Goal: Obtain resource: Obtain resource

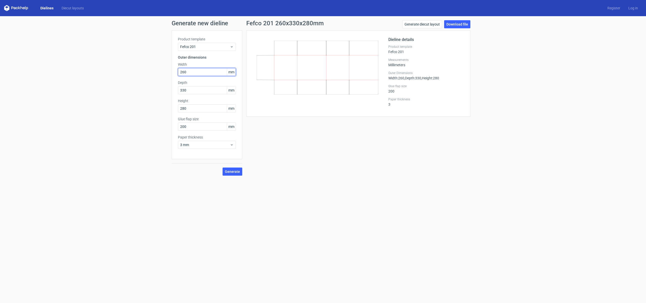
drag, startPoint x: 194, startPoint y: 74, endPoint x: 163, endPoint y: 70, distance: 31.0
click at [163, 70] on div "Generate new dieline Product template Fefco 201 Outer dimensions Width 260 mm D…" at bounding box center [323, 97] width 646 height 163
click at [181, 71] on input "260" at bounding box center [207, 72] width 58 height 8
drag, startPoint x: 183, startPoint y: 71, endPoint x: 189, endPoint y: 73, distance: 5.9
click at [184, 71] on input "260" at bounding box center [207, 72] width 58 height 8
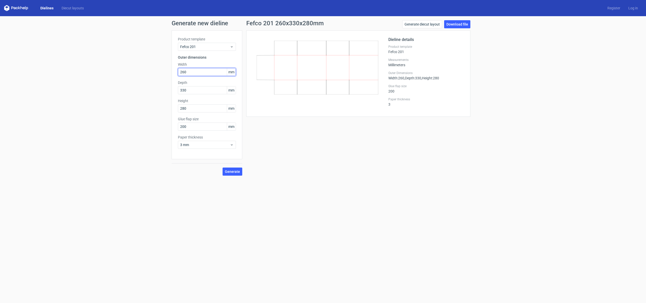
click at [196, 73] on input "260" at bounding box center [207, 72] width 58 height 8
drag, startPoint x: 196, startPoint y: 73, endPoint x: 155, endPoint y: 71, distance: 40.9
click at [155, 71] on div "Generate new dieline Product template Fefco 201 Outer dimensions Width 260 mm D…" at bounding box center [323, 97] width 646 height 163
click at [185, 73] on input "260" at bounding box center [207, 72] width 58 height 8
click at [183, 72] on input "260" at bounding box center [207, 72] width 58 height 8
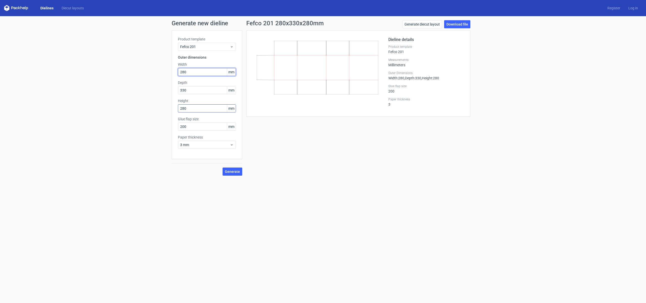
type input "280"
click at [184, 108] on input "280" at bounding box center [207, 108] width 58 height 8
click at [182, 108] on input "280" at bounding box center [207, 108] width 58 height 8
type input "260"
click at [232, 172] on span "Generate" at bounding box center [232, 172] width 15 height 4
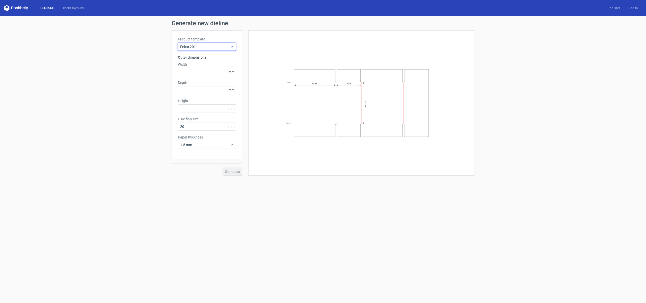
click at [206, 49] on span "Fefco 201" at bounding box center [205, 46] width 50 height 5
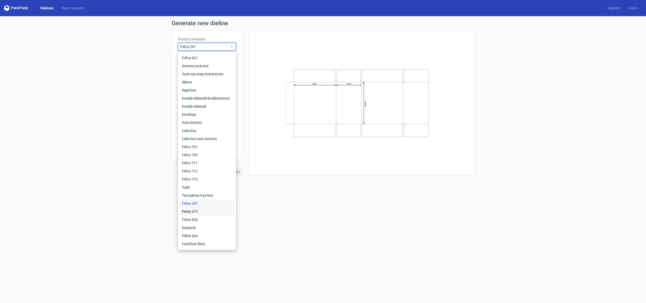
click at [197, 213] on div "Fefco 217" at bounding box center [207, 211] width 54 height 8
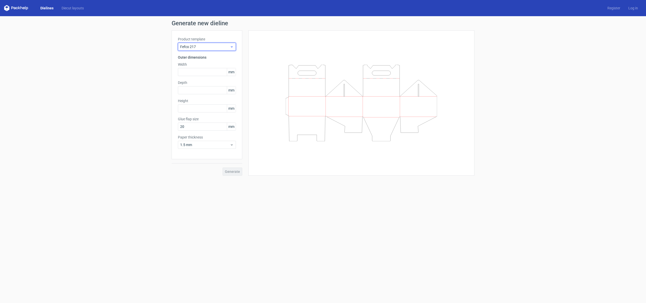
click at [208, 46] on span "Fefco 217" at bounding box center [205, 46] width 50 height 5
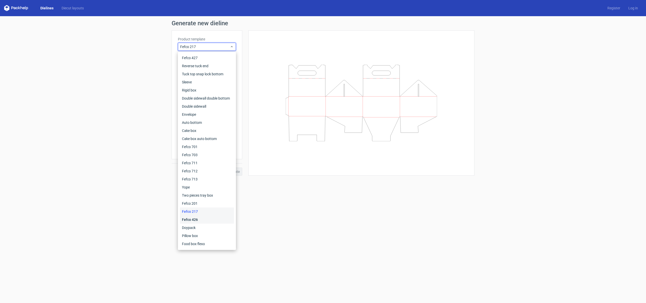
click at [207, 218] on div "Fefco 426" at bounding box center [207, 219] width 54 height 8
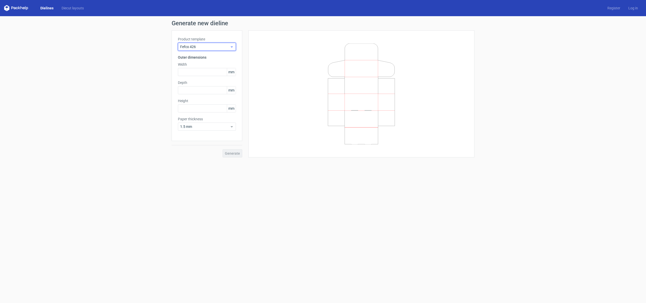
click at [215, 48] on span "Fefco 426" at bounding box center [205, 46] width 50 height 5
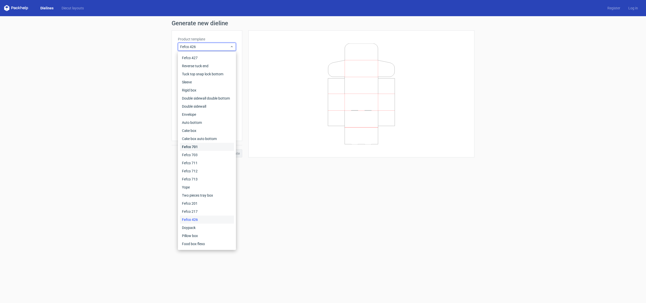
click at [211, 146] on div "Fefco 701" at bounding box center [207, 147] width 54 height 8
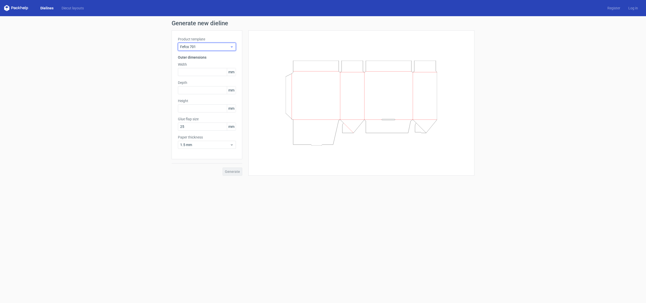
click at [206, 46] on span "Fefco 701" at bounding box center [205, 46] width 50 height 5
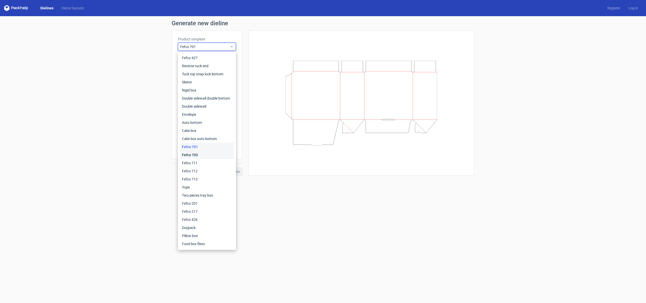
click at [202, 153] on div "Fefco 703" at bounding box center [207, 155] width 54 height 8
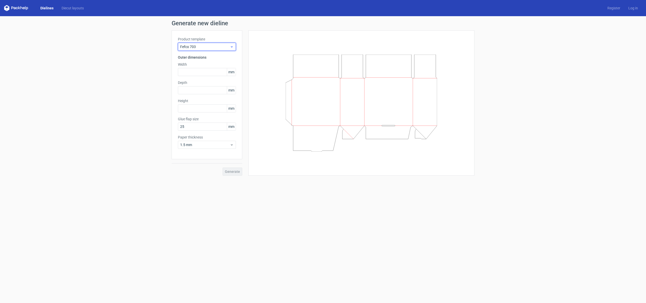
click at [214, 47] on span "Fefco 703" at bounding box center [205, 46] width 50 height 5
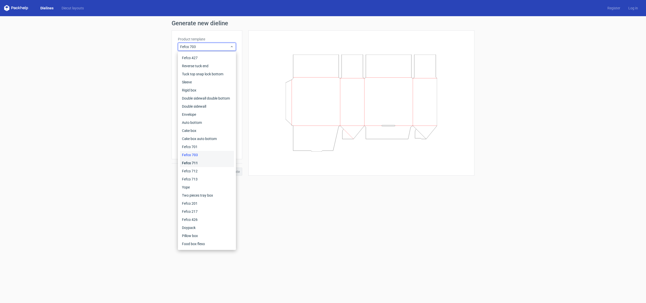
click at [202, 165] on div "Fefco 711" at bounding box center [207, 163] width 54 height 8
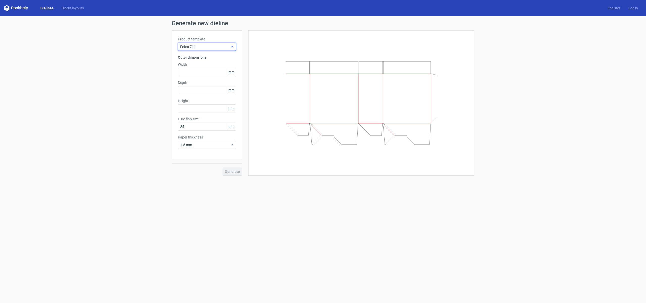
click at [214, 44] on span "Fefco 711" at bounding box center [205, 46] width 50 height 5
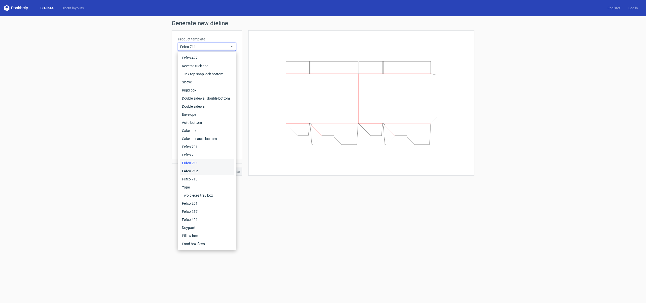
click at [211, 172] on div "Fefco 712" at bounding box center [207, 171] width 54 height 8
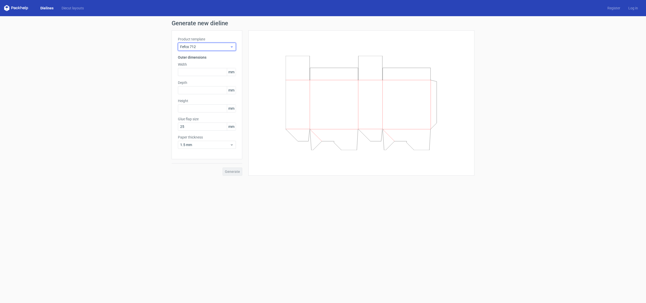
click at [208, 45] on span "Fefco 712" at bounding box center [205, 46] width 50 height 5
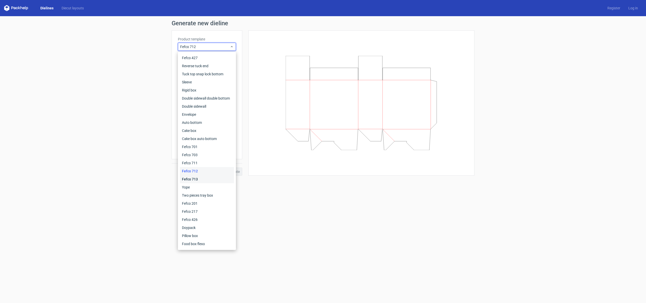
click at [197, 179] on div "Fefco 713" at bounding box center [207, 179] width 54 height 8
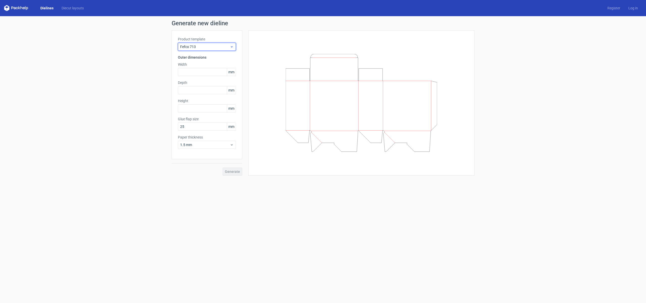
drag, startPoint x: 215, startPoint y: 49, endPoint x: 217, endPoint y: 45, distance: 4.9
click at [216, 48] on div "Fefco 713" at bounding box center [207, 47] width 58 height 8
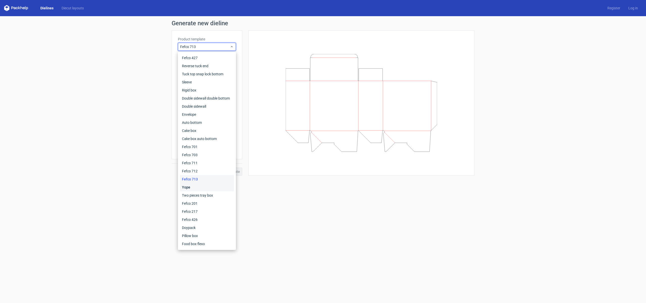
click at [207, 187] on div "Yope" at bounding box center [207, 187] width 54 height 8
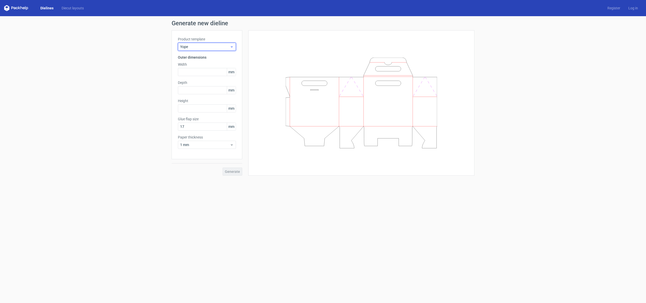
click at [225, 46] on span "Yope" at bounding box center [205, 46] width 50 height 5
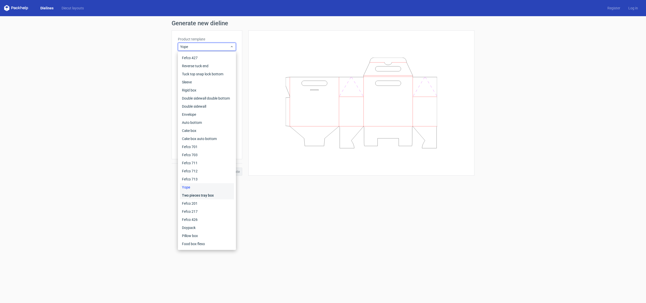
click at [210, 197] on div "Two pieces tray box" at bounding box center [207, 195] width 54 height 8
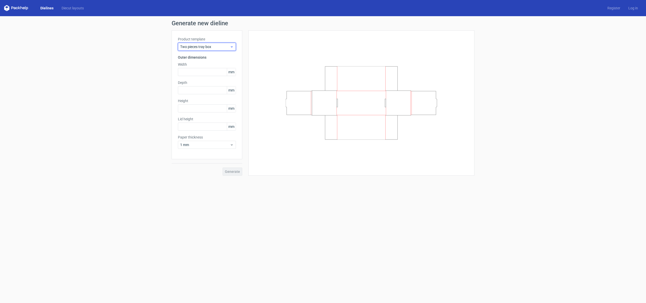
click at [212, 48] on span "Two pieces tray box" at bounding box center [205, 46] width 50 height 5
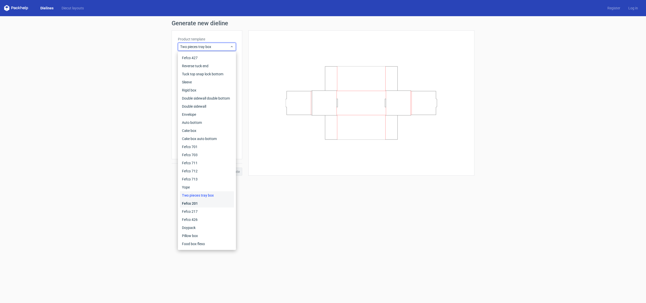
click at [208, 204] on div "Fefco 201" at bounding box center [207, 203] width 54 height 8
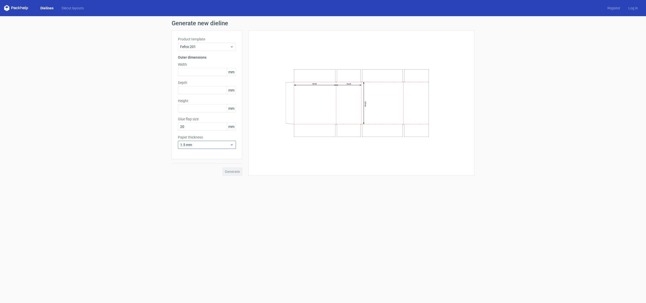
click at [207, 140] on div "Paper thickness 1.5 mm" at bounding box center [207, 141] width 58 height 14
click at [206, 142] on span "1.5 mm" at bounding box center [205, 144] width 50 height 5
click at [211, 196] on div "4 mm" at bounding box center [207, 196] width 54 height 8
click at [227, 172] on div "Generate" at bounding box center [207, 167] width 71 height 16
click at [197, 75] on input "text" at bounding box center [207, 72] width 58 height 8
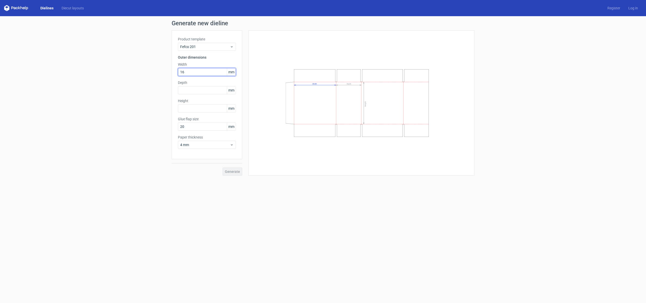
type input "1"
type input "260"
type input "330"
click at [203, 109] on input "text" at bounding box center [207, 108] width 58 height 8
type input "280"
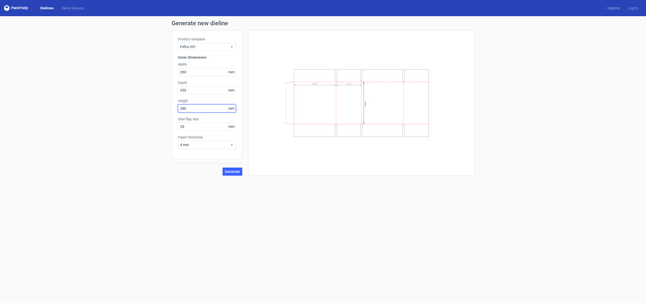
click at [223, 167] on button "Generate" at bounding box center [233, 171] width 20 height 8
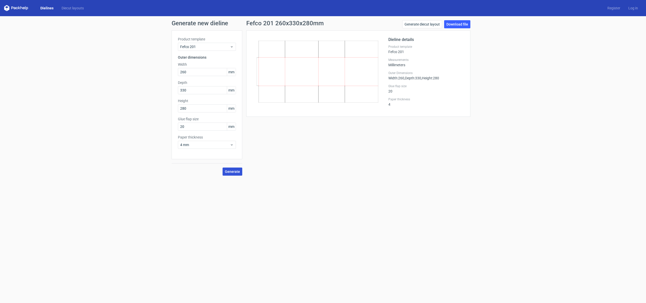
click at [236, 171] on span "Generate" at bounding box center [232, 172] width 15 height 4
click at [225, 145] on span "4 mm" at bounding box center [205, 144] width 50 height 5
click at [221, 153] on div "0.4 mm" at bounding box center [207, 156] width 54 height 8
click at [239, 170] on span "Generate" at bounding box center [232, 172] width 15 height 4
click at [227, 147] on span "0.4 mm" at bounding box center [205, 144] width 50 height 5
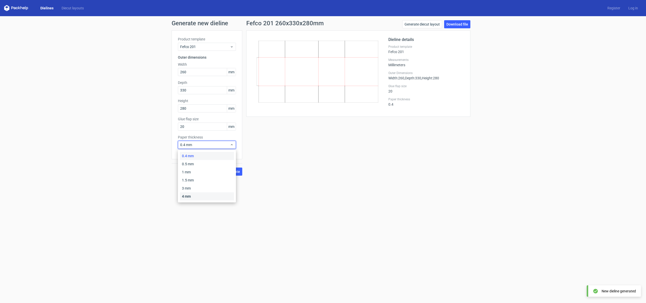
click at [222, 197] on div "4 mm" at bounding box center [207, 196] width 54 height 8
click at [239, 170] on span "Generate" at bounding box center [232, 172] width 15 height 4
click at [458, 25] on link "Download file" at bounding box center [457, 24] width 26 height 8
